Goal: Task Accomplishment & Management: Manage account settings

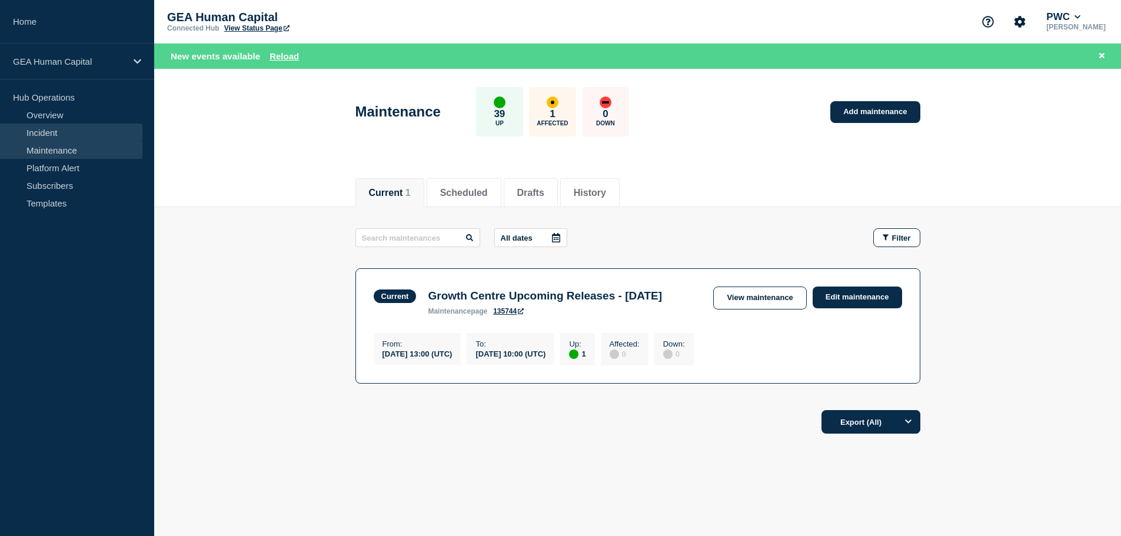
click at [40, 132] on link "Incident" at bounding box center [71, 133] width 142 height 18
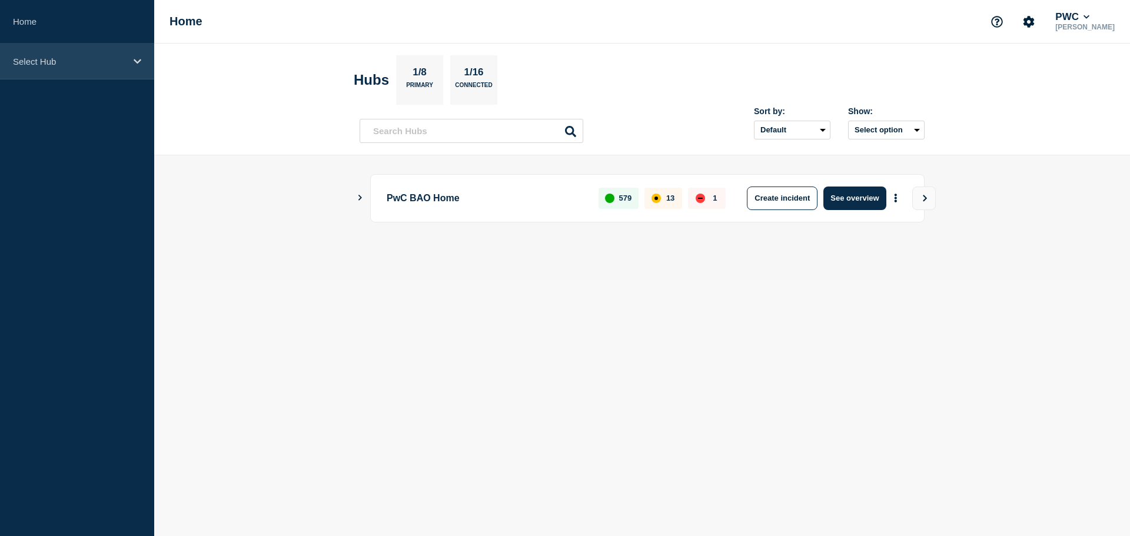
click at [91, 62] on p "Select Hub" at bounding box center [69, 61] width 113 height 10
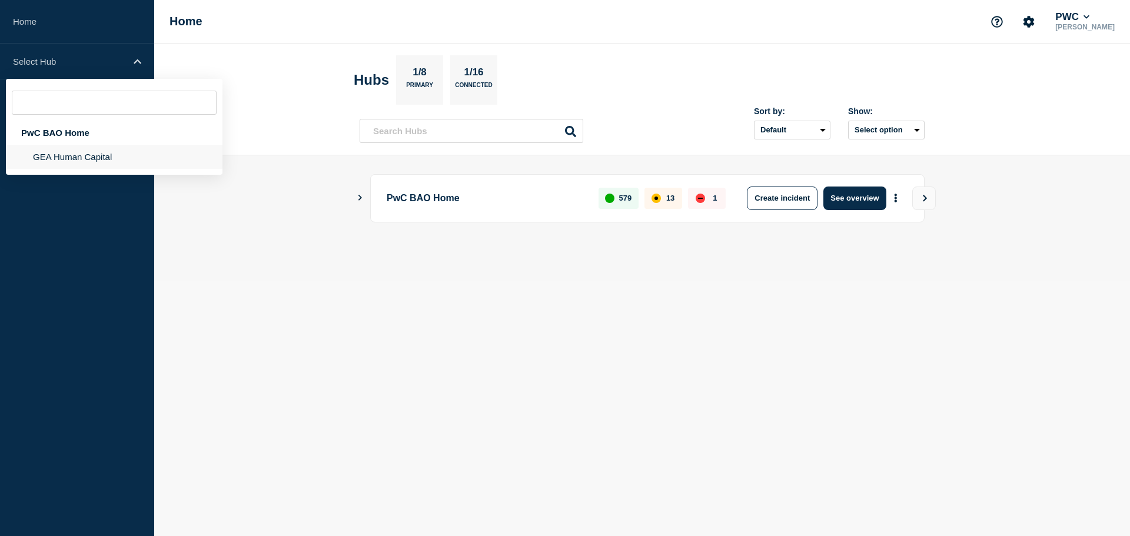
click at [67, 155] on li "GEA Human Capital" at bounding box center [114, 157] width 217 height 24
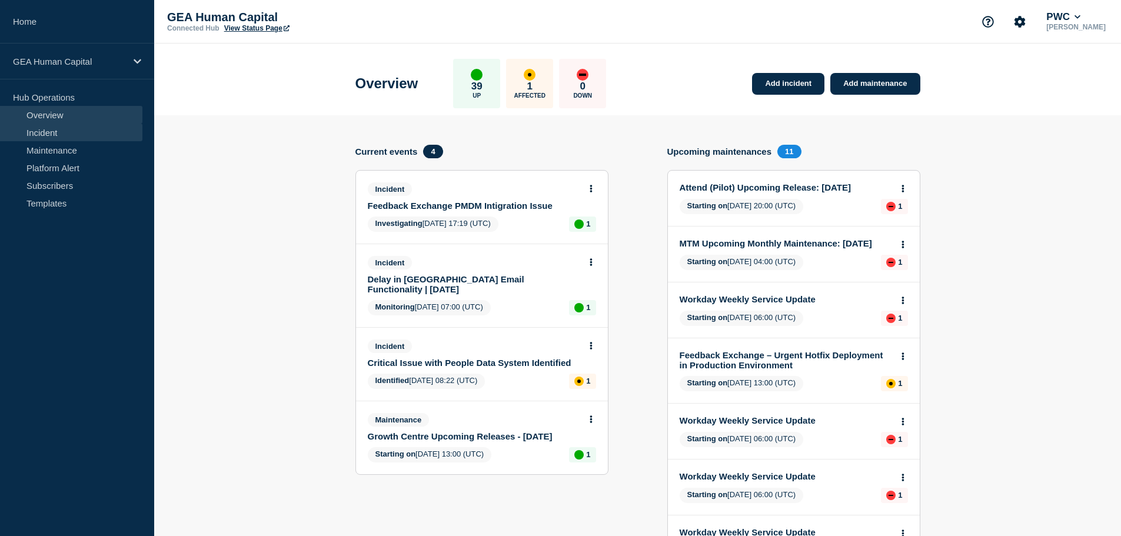
click at [71, 138] on link "Incident" at bounding box center [71, 133] width 142 height 18
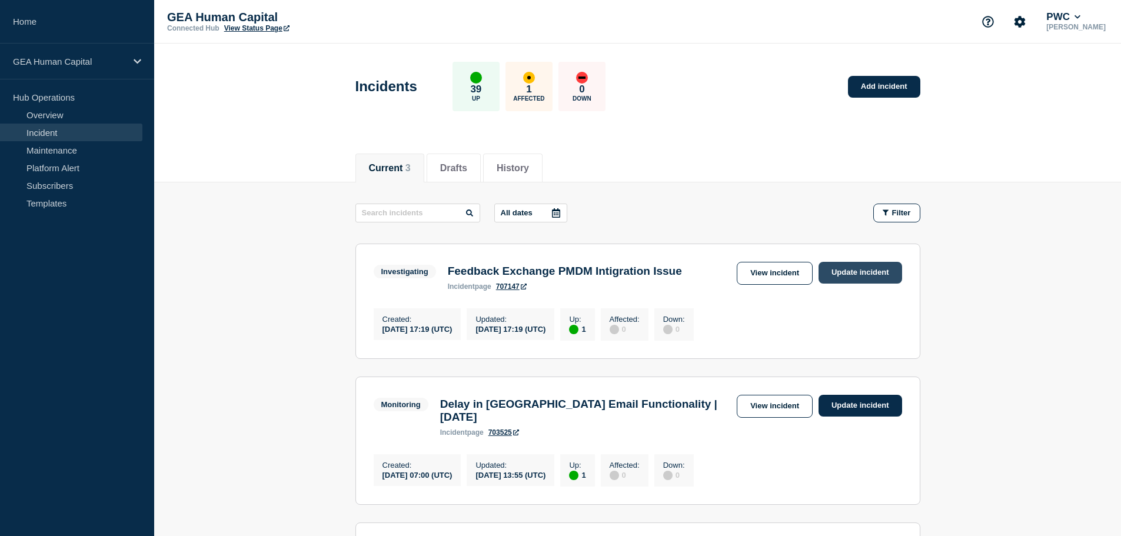
click at [867, 273] on link "Update incident" at bounding box center [861, 273] width 84 height 22
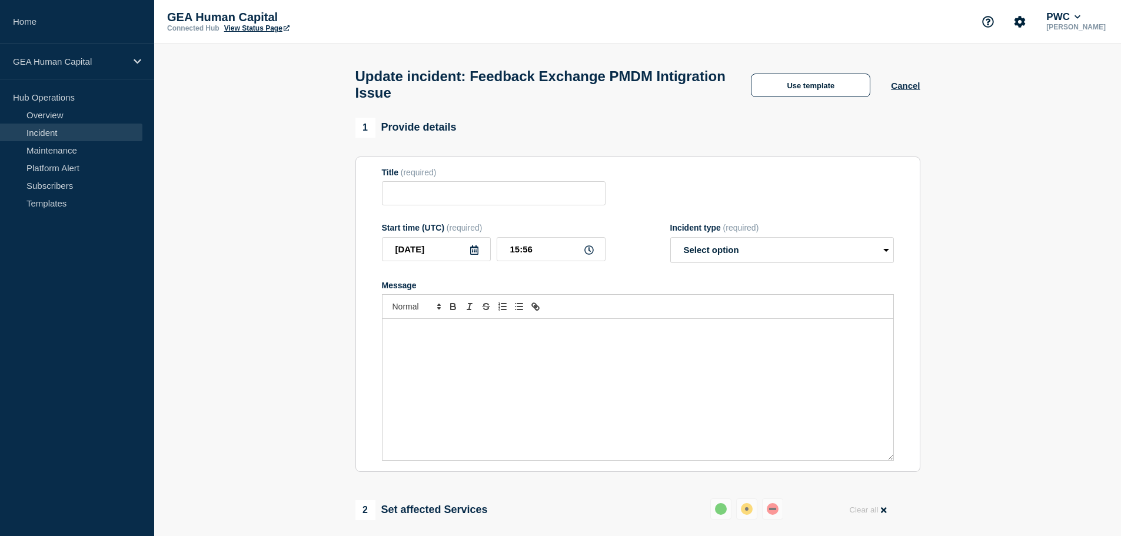
type input "Feedback Exchange PMDM Intigration Issue"
click at [719, 260] on select "Select option Investigating Identified Monitoring Resolved" at bounding box center [782, 250] width 224 height 26
select select "resolved"
click at [670, 242] on select "Select option Investigating Identified Monitoring Resolved" at bounding box center [782, 250] width 224 height 26
click at [406, 337] on p "Message" at bounding box center [637, 331] width 493 height 11
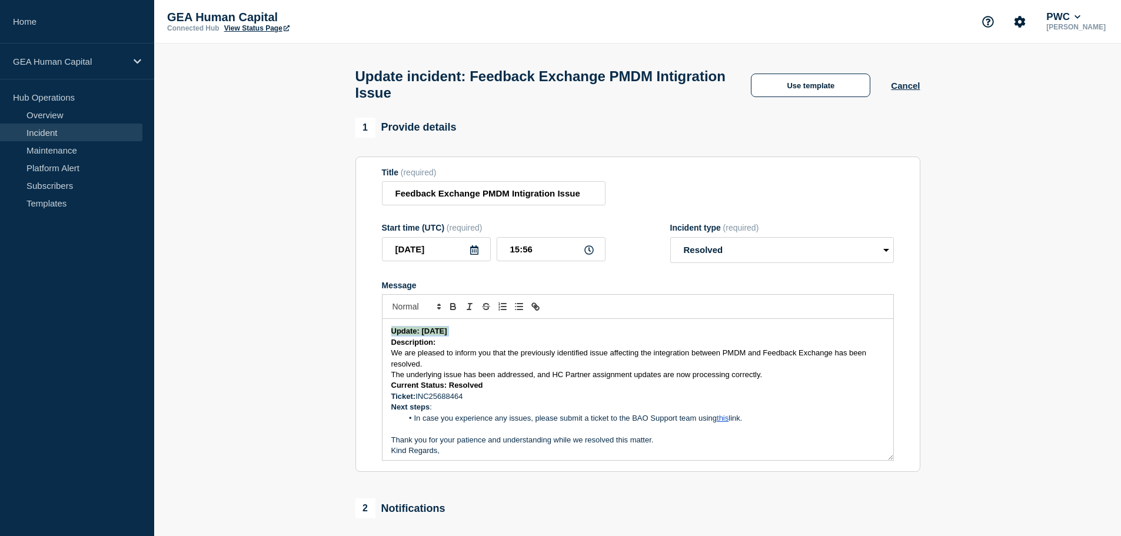
drag, startPoint x: 501, startPoint y: 338, endPoint x: 384, endPoint y: 333, distance: 117.2
click at [384, 333] on div "Update: [DATE] Description: We are pleased to inform you that the previously id…" at bounding box center [638, 389] width 511 height 141
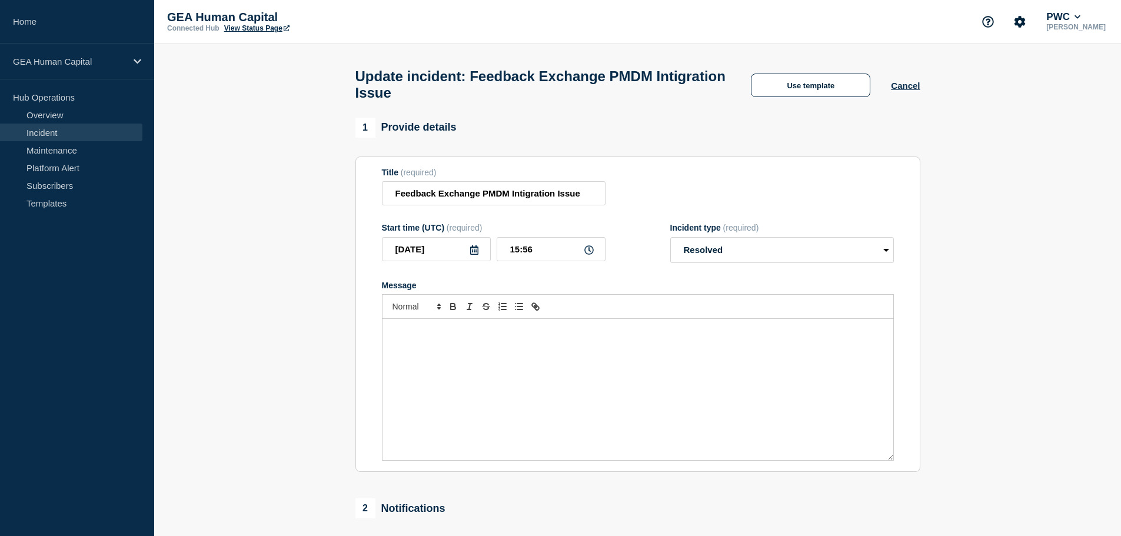
click at [444, 337] on p "Message" at bounding box center [637, 331] width 493 height 11
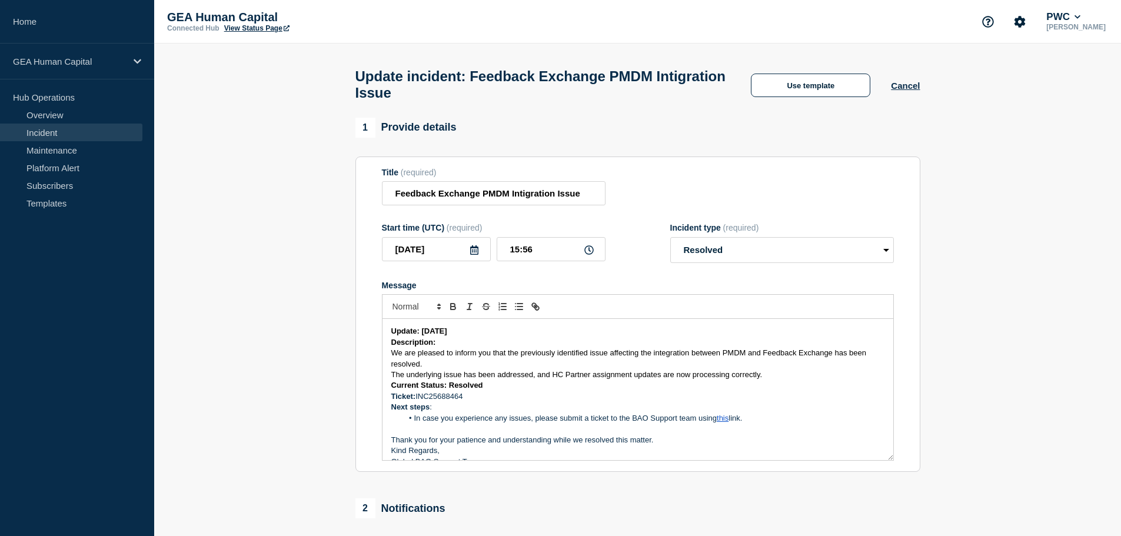
scroll to position [5, 0]
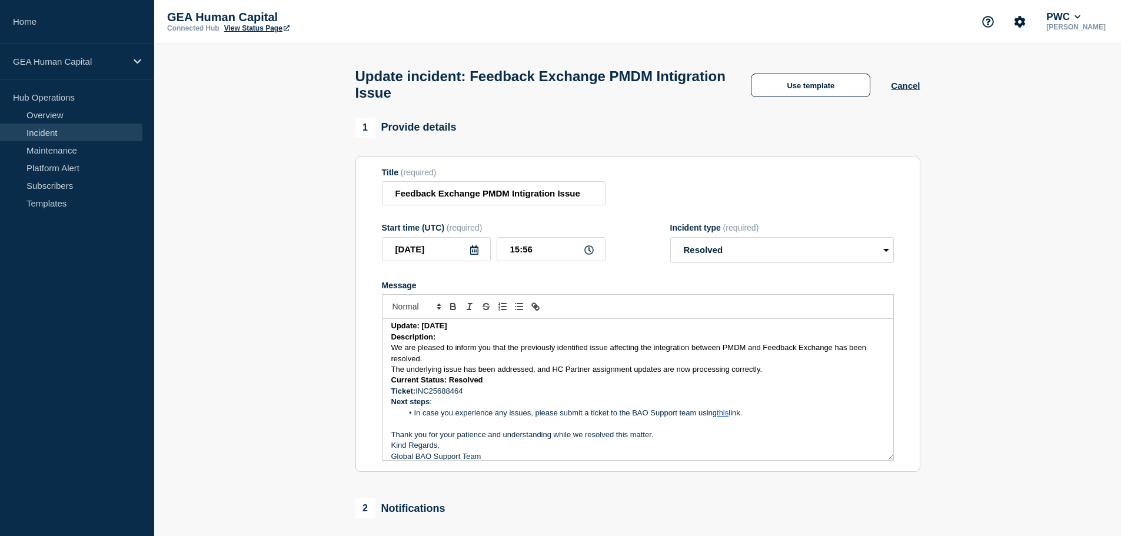
click at [510, 331] on p "Update: [DATE]" at bounding box center [637, 326] width 493 height 11
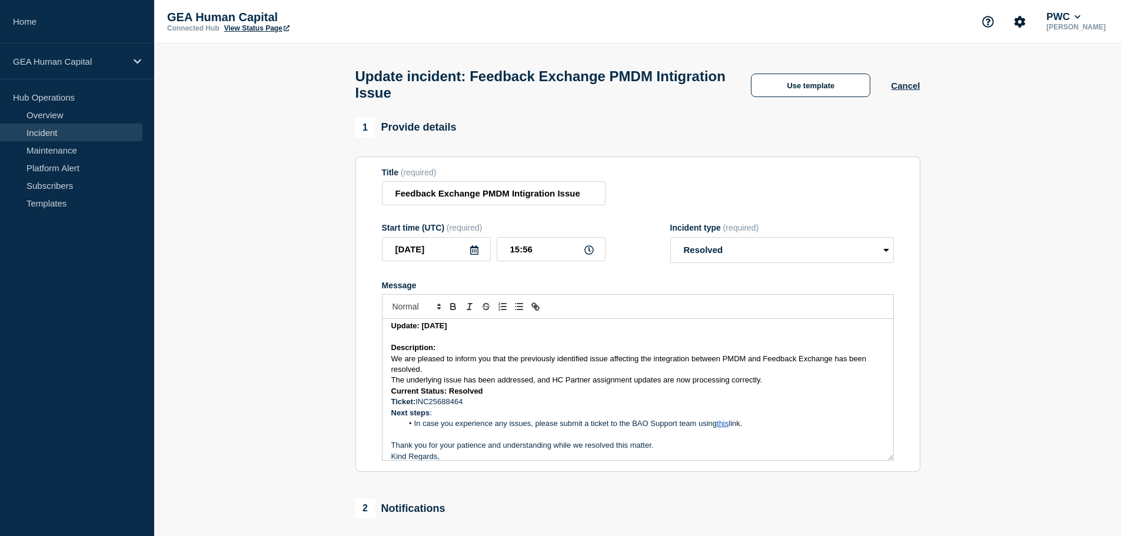
scroll to position [25, 0]
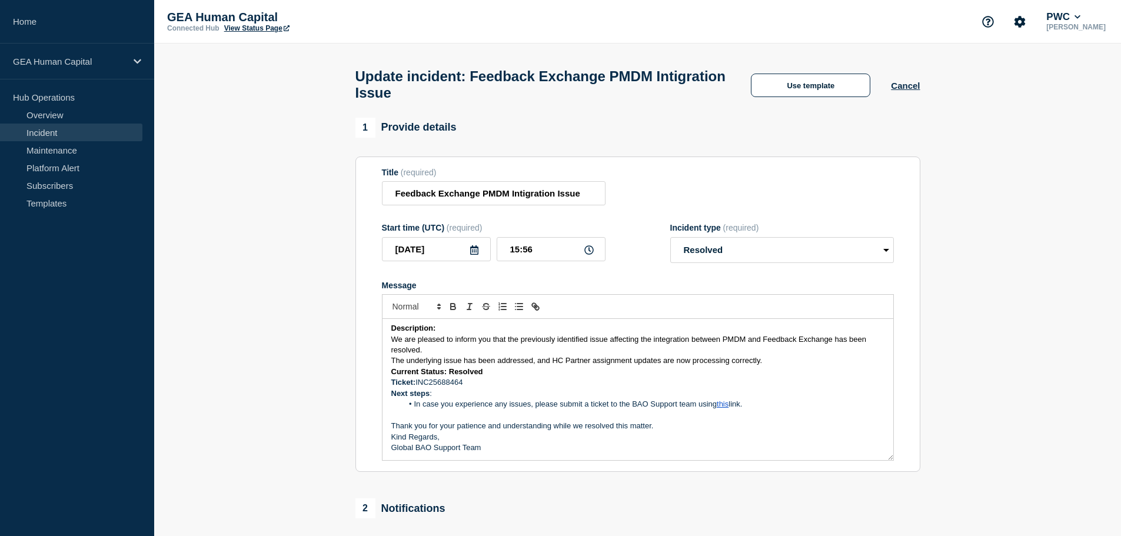
click at [774, 365] on p "The underlying issue has been addressed, and HC Partner assignment updates are …" at bounding box center [637, 360] width 493 height 11
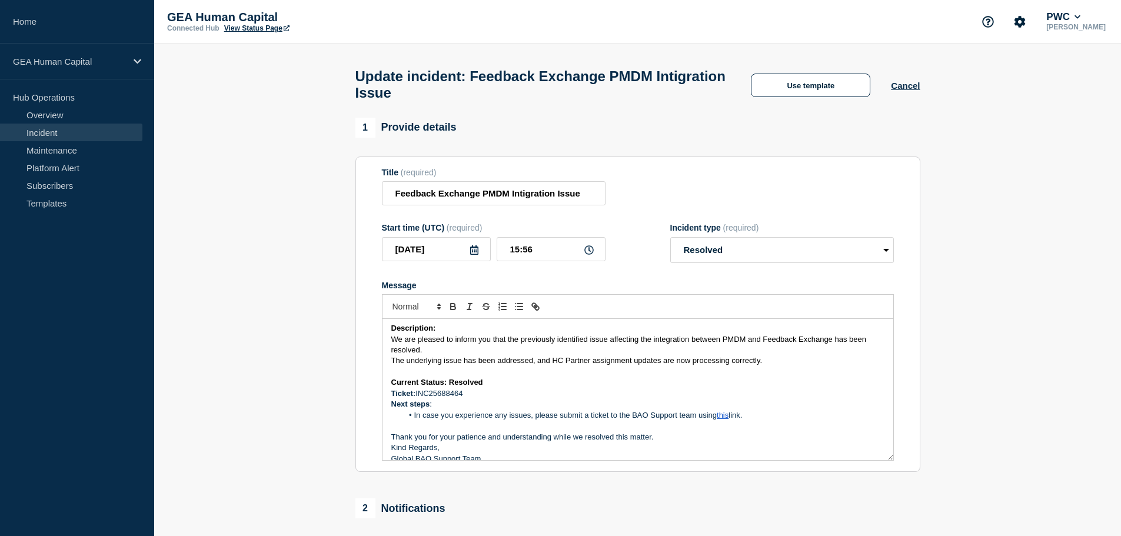
click at [504, 387] on p "Current Status: Resolved" at bounding box center [637, 382] width 493 height 11
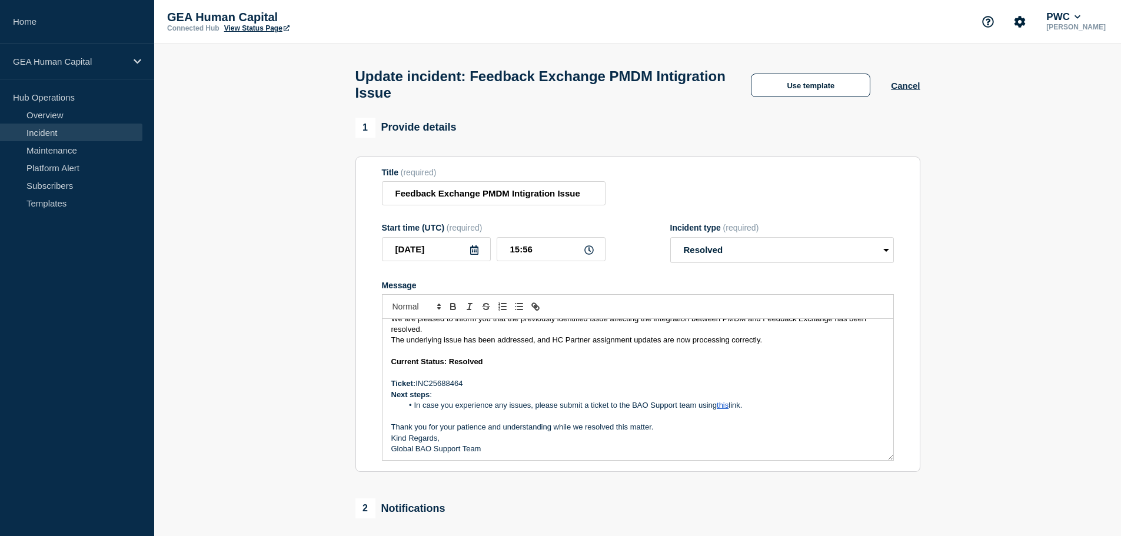
scroll to position [46, 0]
click at [475, 387] on p "Ticket: INC25688464" at bounding box center [637, 382] width 493 height 11
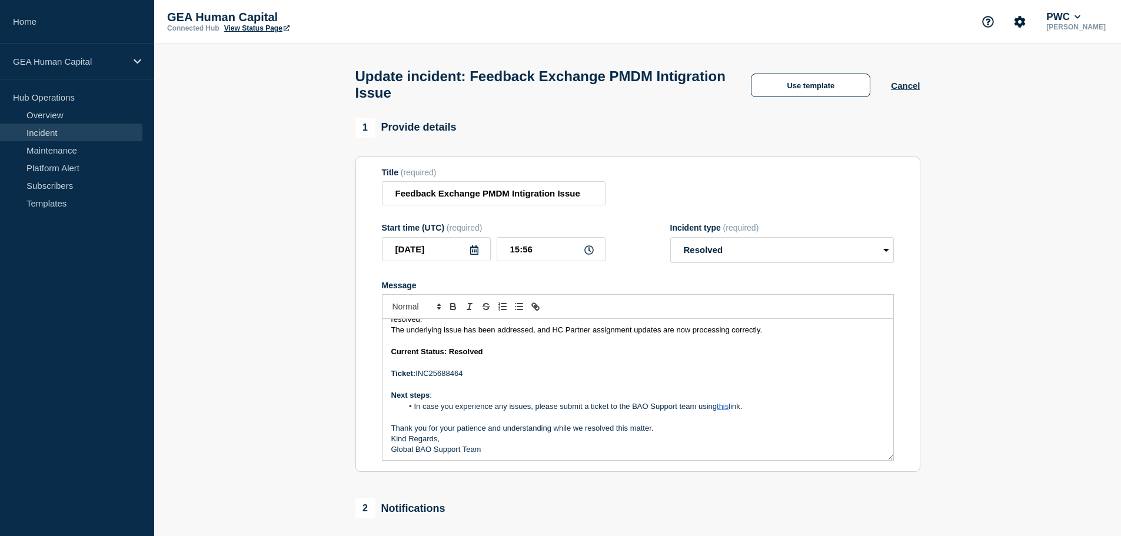
scroll to position [58, 0]
click at [666, 431] on p "Thank you for your patience and understanding while we resolved this matter." at bounding box center [637, 426] width 493 height 11
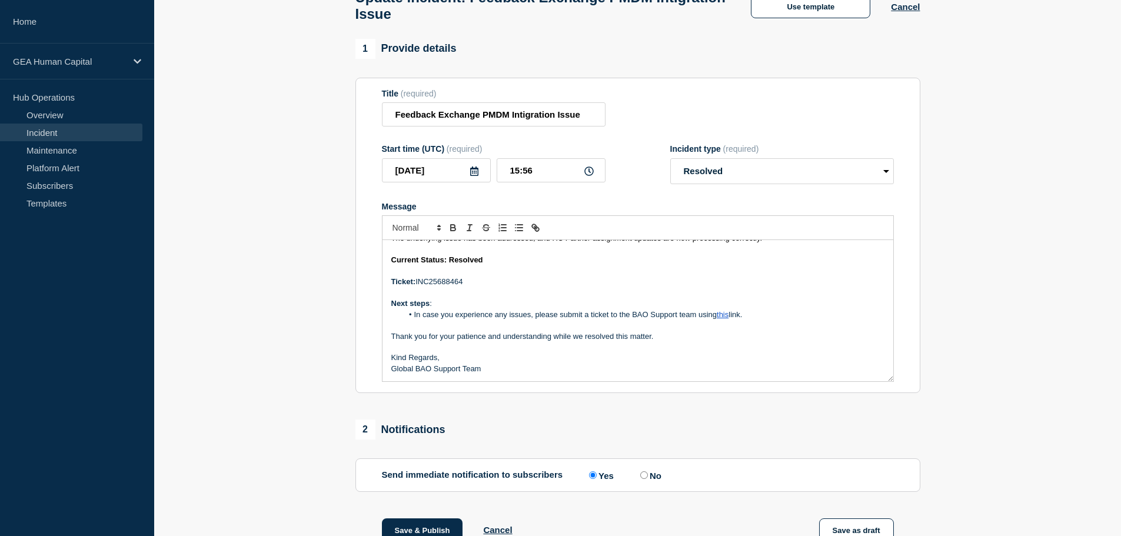
scroll to position [235, 0]
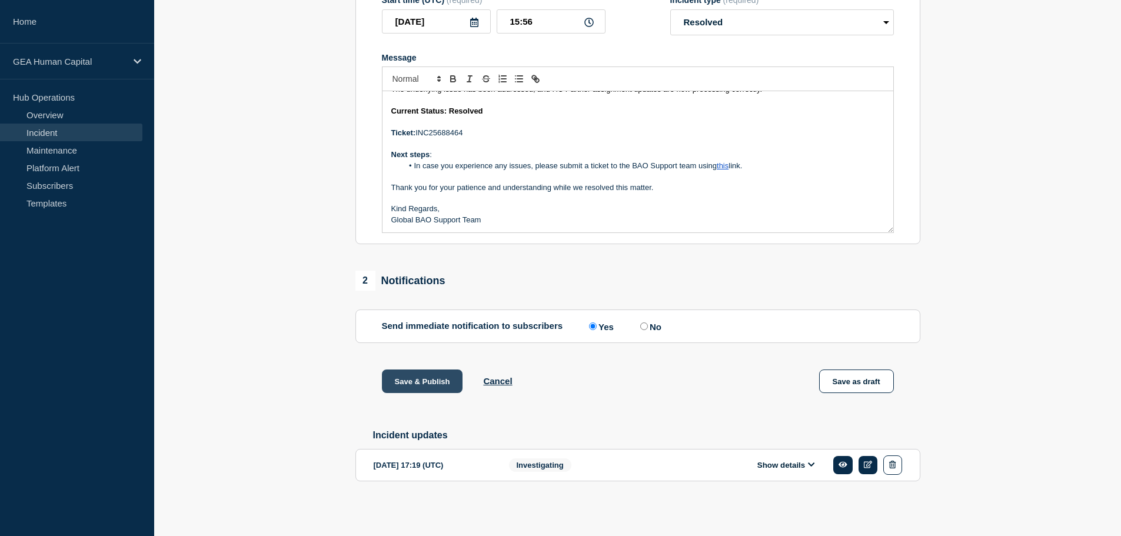
click at [403, 374] on button "Save & Publish" at bounding box center [422, 382] width 81 height 24
